Goal: Information Seeking & Learning: Understand process/instructions

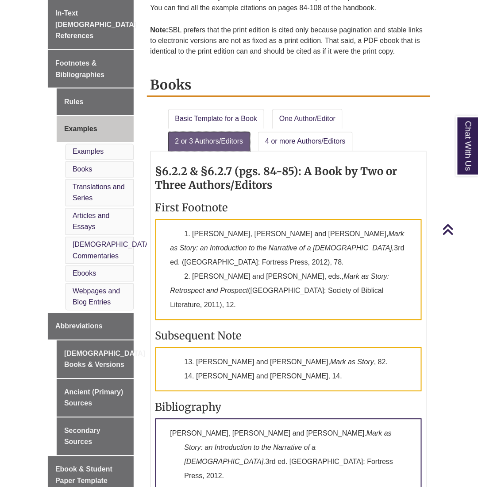
scroll to position [304, 0]
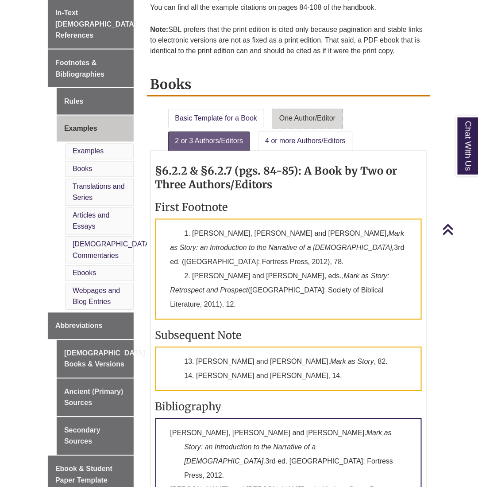
click at [294, 120] on link "One Author/Editor" at bounding box center [307, 118] width 70 height 19
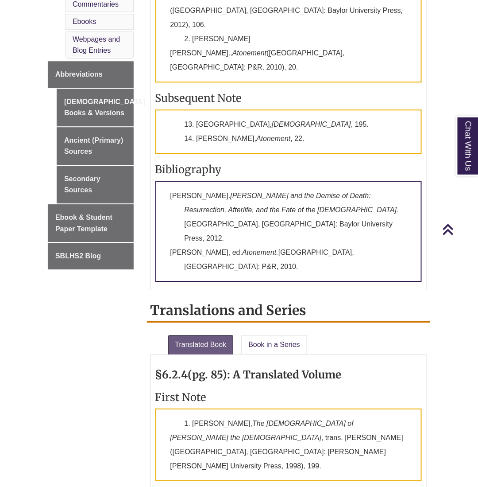
scroll to position [693, 0]
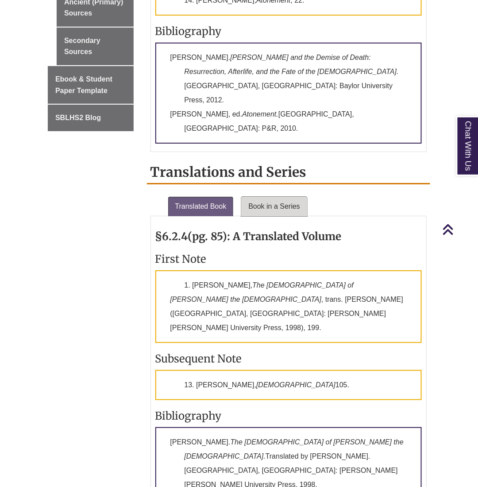
click at [282, 197] on link "Book in a Series" at bounding box center [274, 206] width 66 height 19
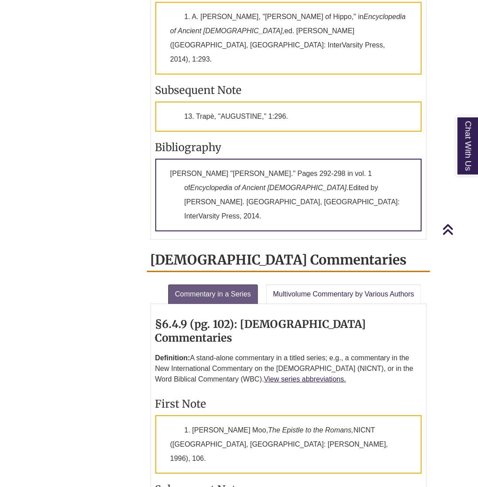
scroll to position [1408, 0]
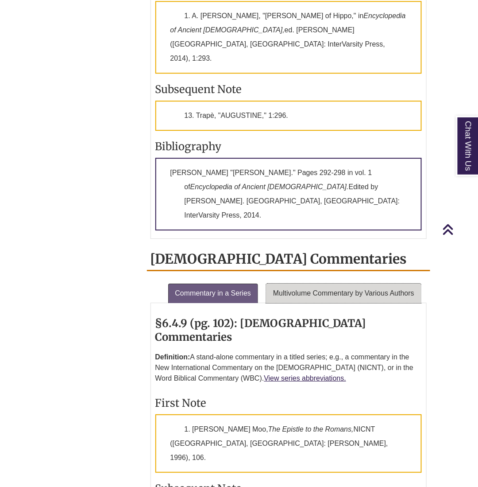
click at [335, 283] on link "Multivolume Commentary by Various Authors" at bounding box center [343, 292] width 155 height 19
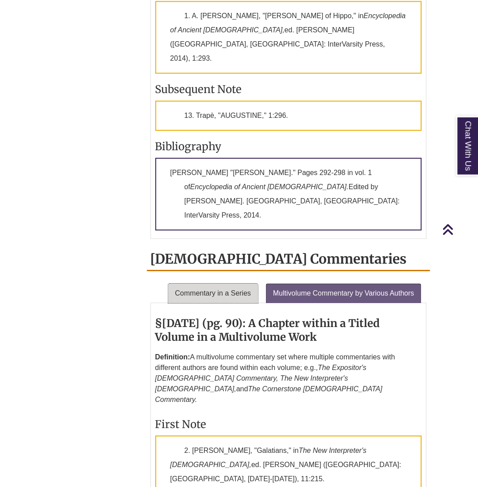
click at [245, 283] on link "Commentary in a Series" at bounding box center [213, 292] width 90 height 19
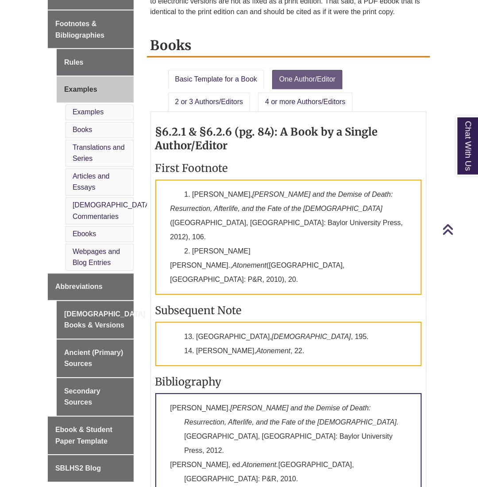
scroll to position [348, 0]
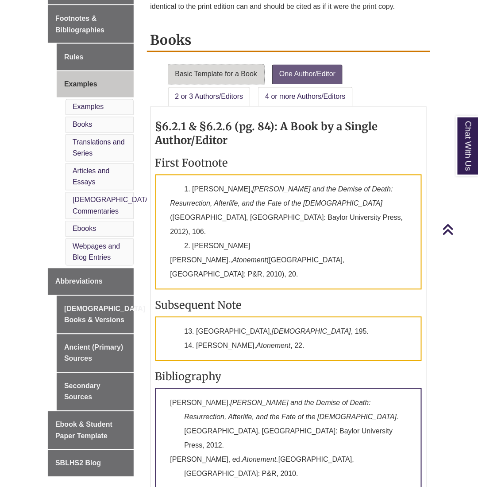
click at [234, 75] on link "Basic Template for a Book" at bounding box center [216, 74] width 97 height 19
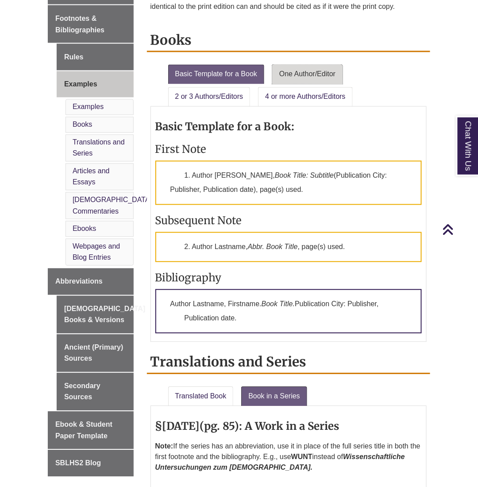
click at [292, 70] on link "One Author/Editor" at bounding box center [307, 74] width 70 height 19
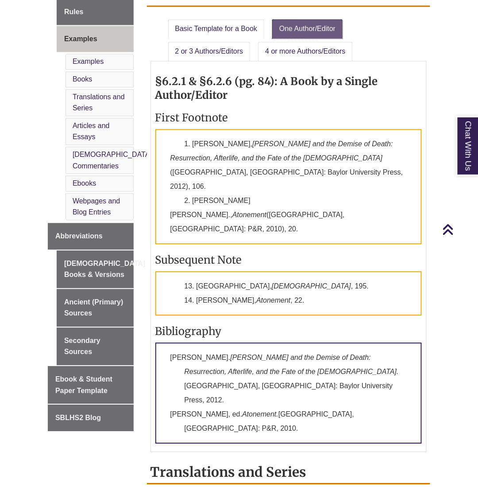
scroll to position [392, 0]
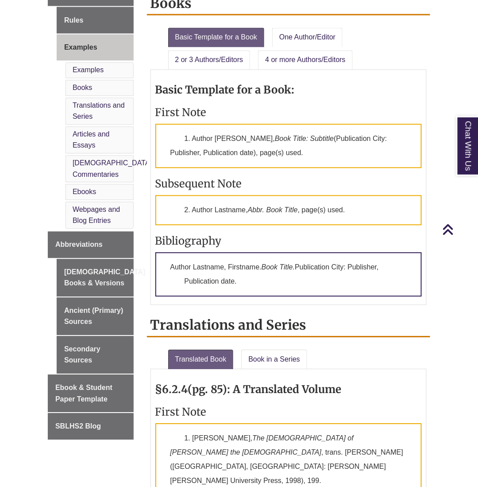
scroll to position [385, 0]
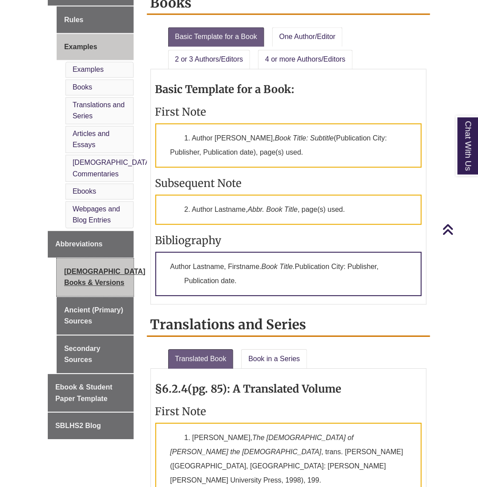
click at [88, 262] on link "[DEMOGRAPHIC_DATA] Books & Versions" at bounding box center [95, 278] width 77 height 38
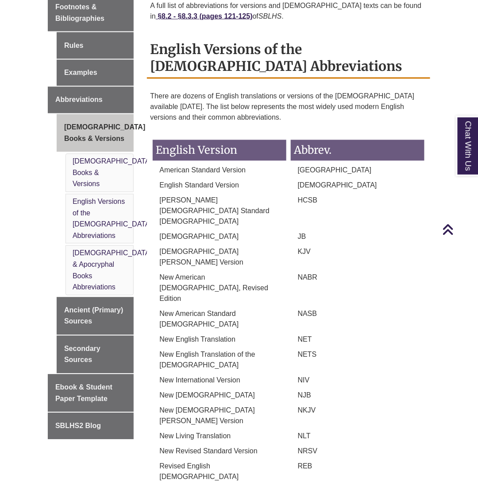
scroll to position [369, 0]
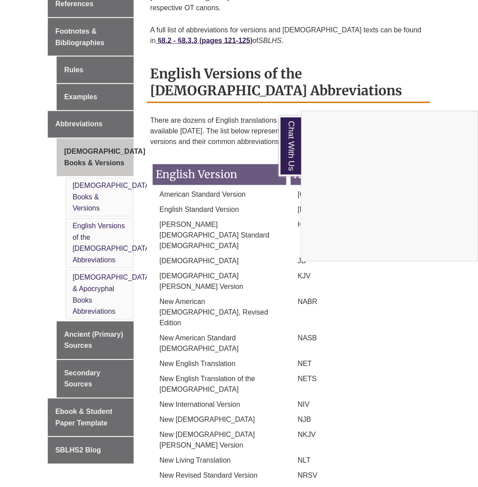
click at [71, 361] on div "Chat With Us" at bounding box center [239, 243] width 478 height 487
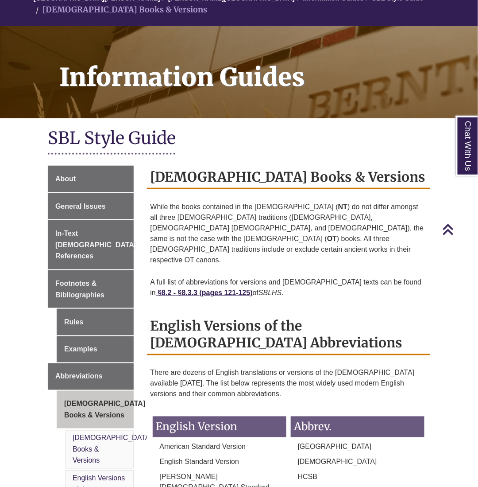
scroll to position [89, 0]
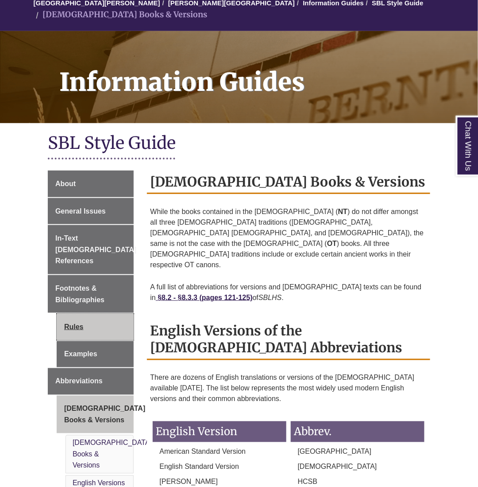
click at [73, 314] on link "Rules" at bounding box center [95, 327] width 77 height 27
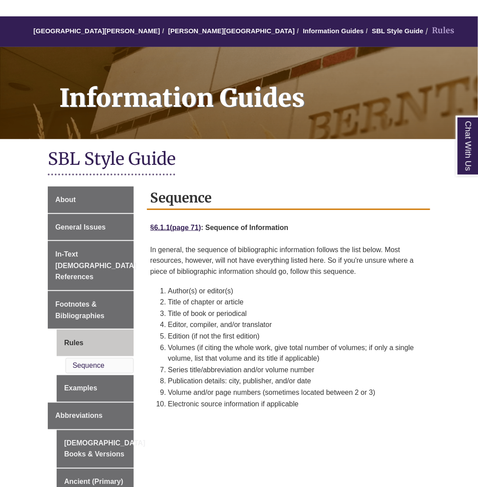
scroll to position [63, 0]
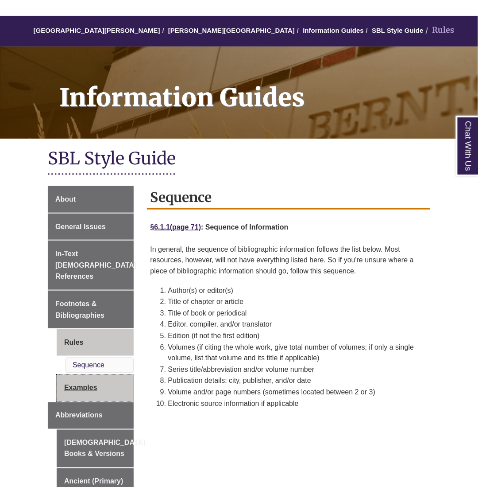
click at [91, 375] on link "Examples" at bounding box center [95, 388] width 77 height 27
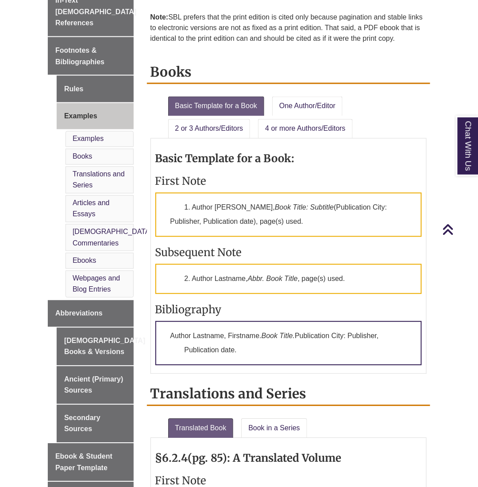
scroll to position [316, 0]
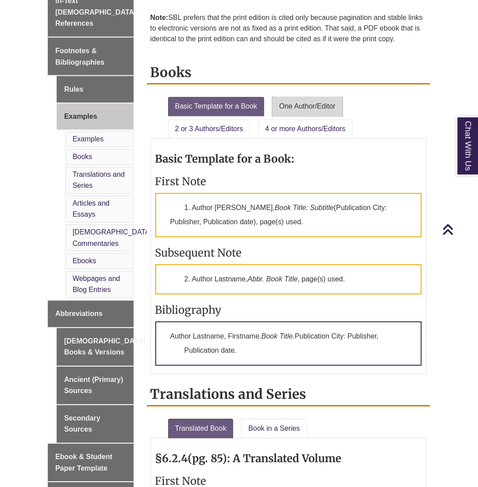
click at [300, 114] on link "One Author/Editor" at bounding box center [307, 106] width 70 height 19
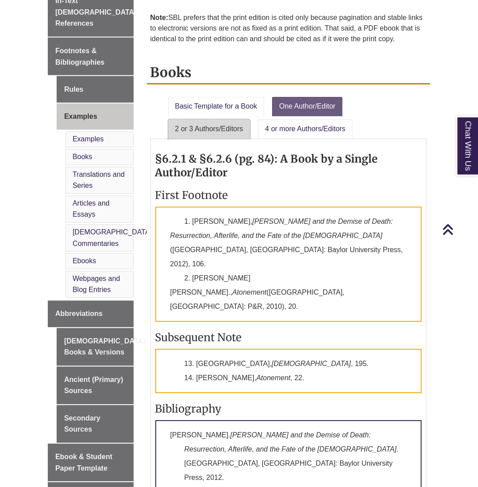
click at [232, 130] on link "2 or 3 Authors/Editors" at bounding box center [209, 129] width 82 height 19
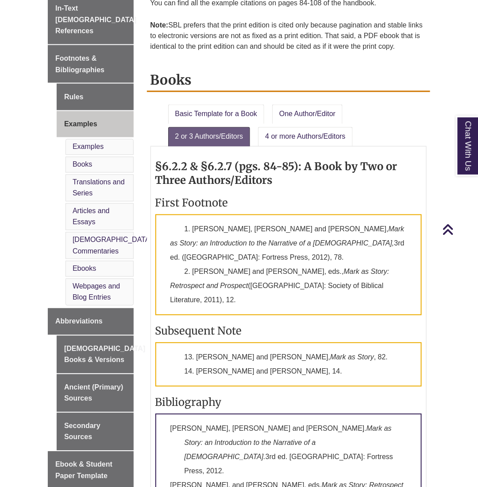
scroll to position [307, 0]
